Goal: Information Seeking & Learning: Compare options

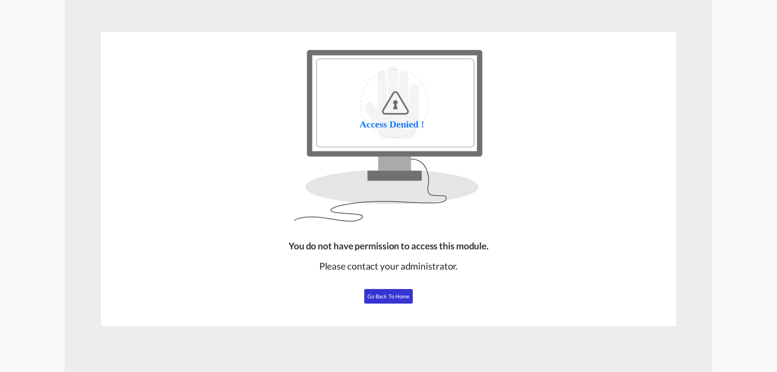
click at [386, 300] on button "Go Back to Home" at bounding box center [388, 296] width 49 height 15
